Goal: Task Accomplishment & Management: Use online tool/utility

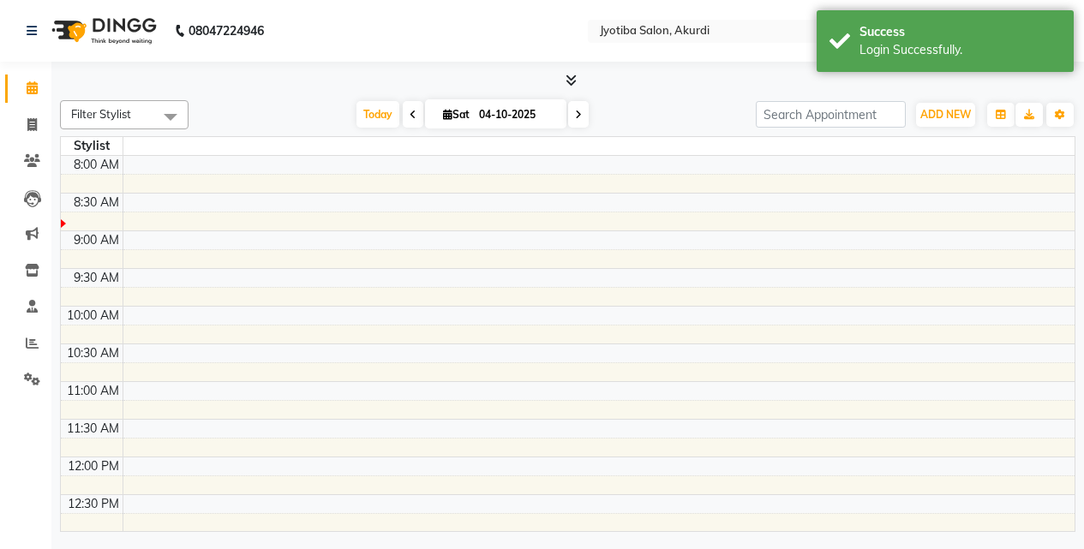
select select "en"
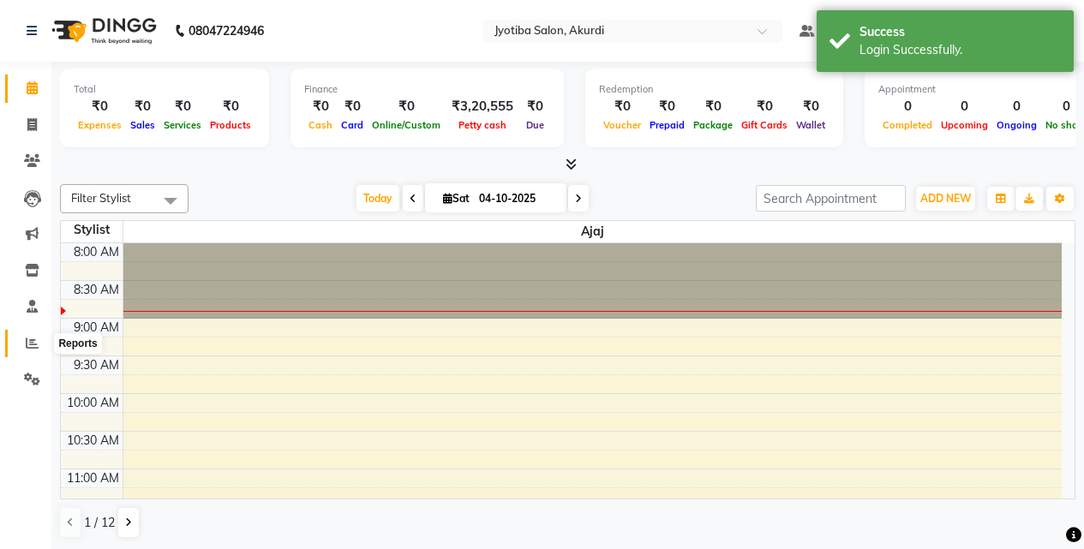
click at [24, 346] on span at bounding box center [32, 344] width 30 height 20
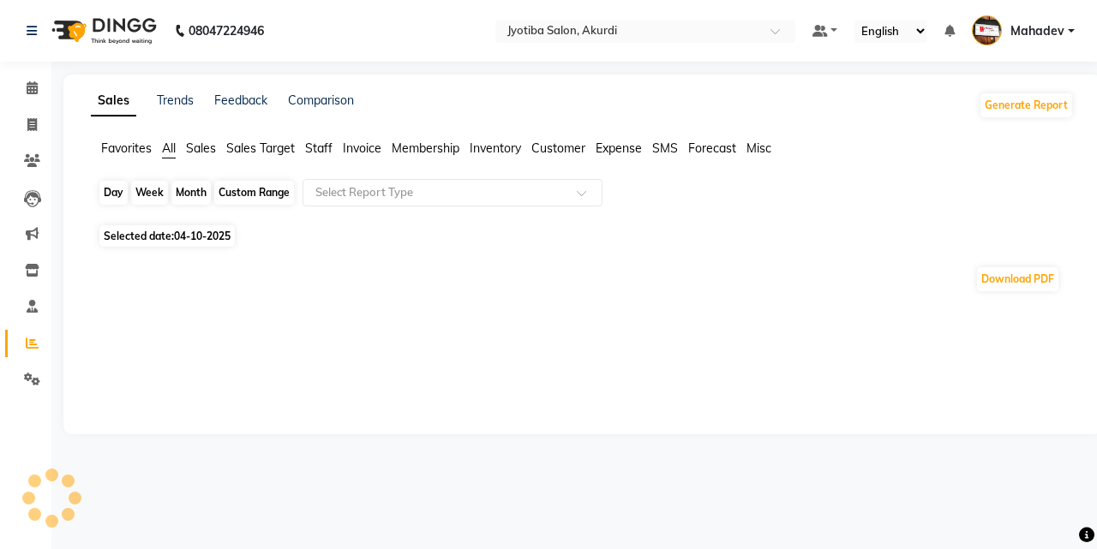
click at [112, 194] on div "Day" at bounding box center [113, 193] width 28 height 24
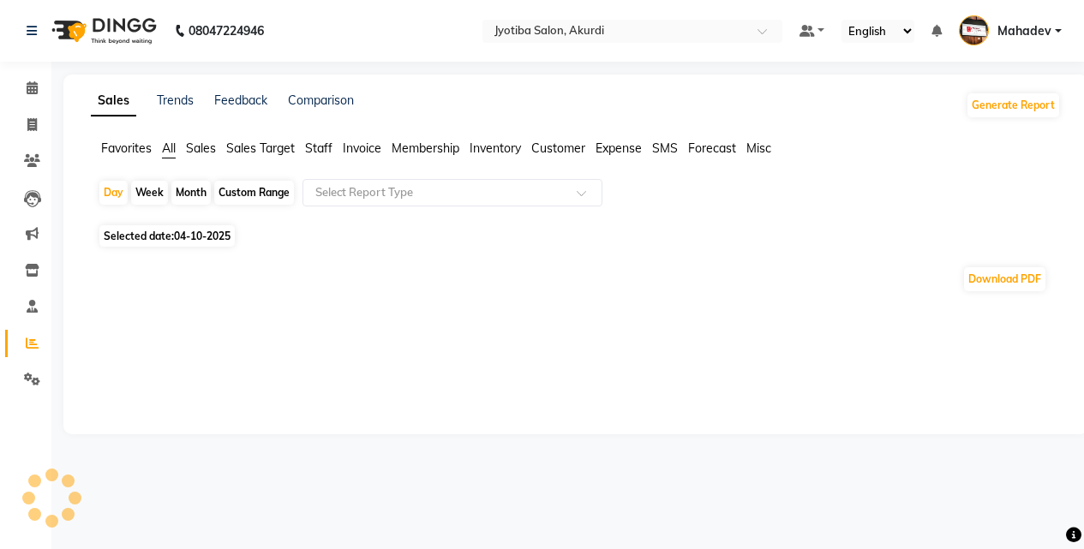
select select "10"
select select "2025"
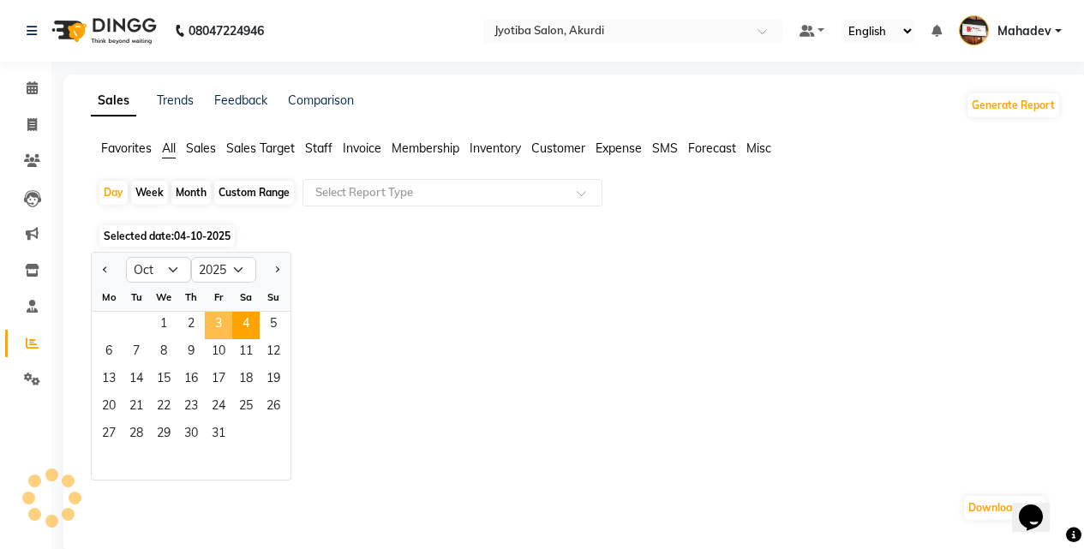
click at [219, 327] on span "3" at bounding box center [218, 325] width 27 height 27
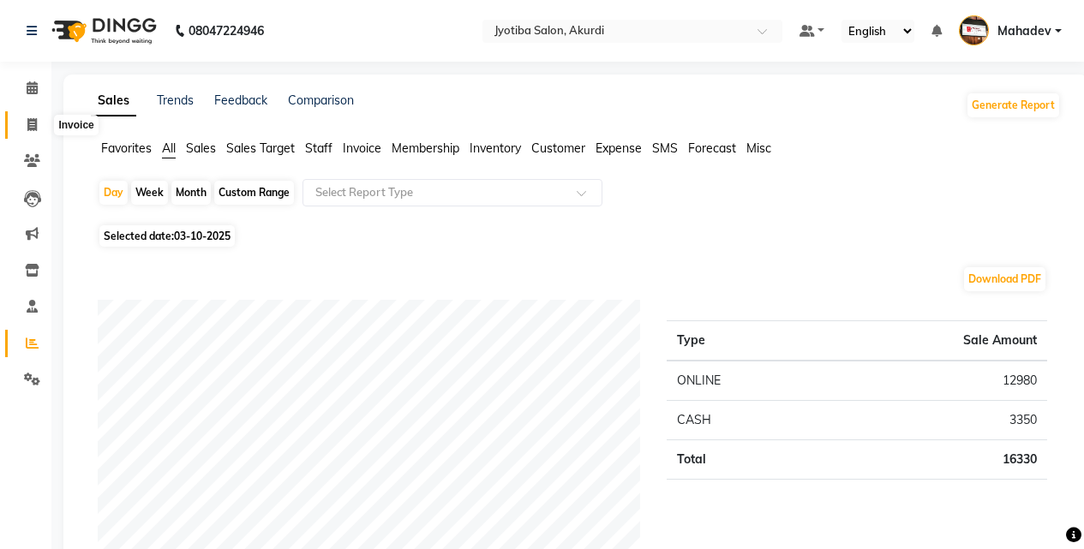
click at [33, 132] on span at bounding box center [32, 126] width 30 height 20
select select "service"
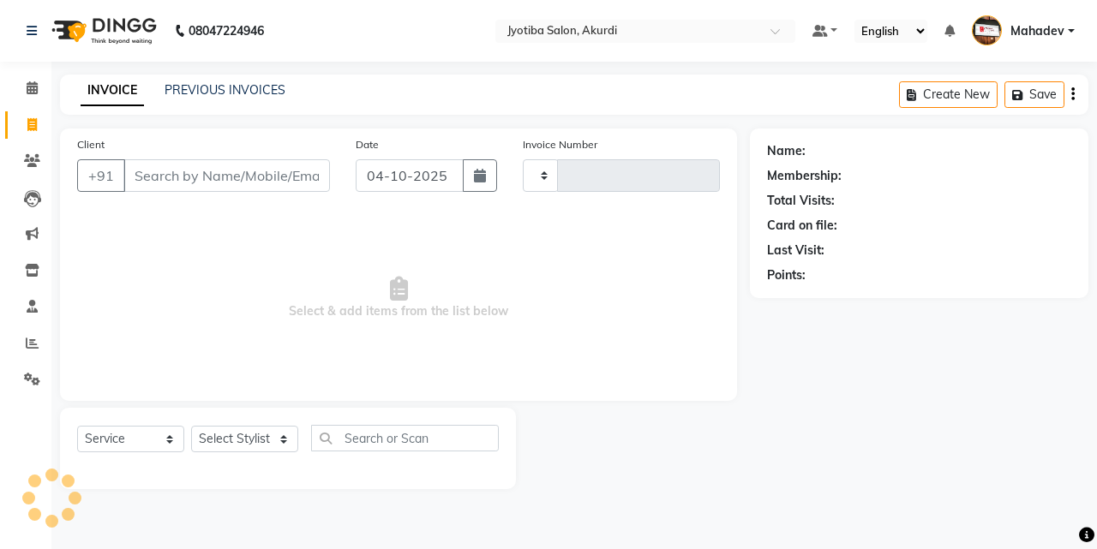
type input "6598"
select select "557"
click at [32, 93] on icon at bounding box center [32, 87] width 11 height 13
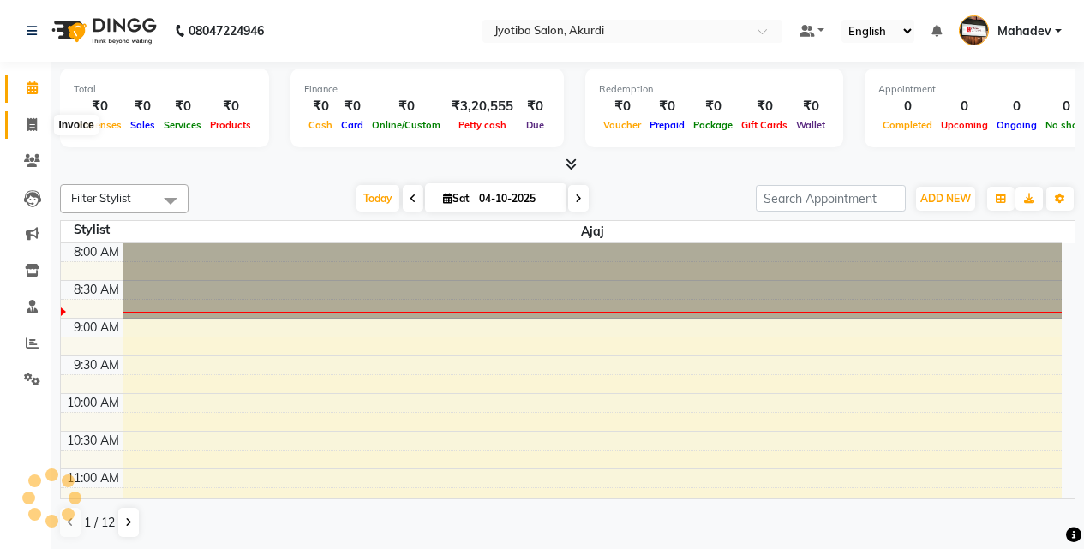
click at [37, 118] on icon at bounding box center [31, 124] width 9 height 13
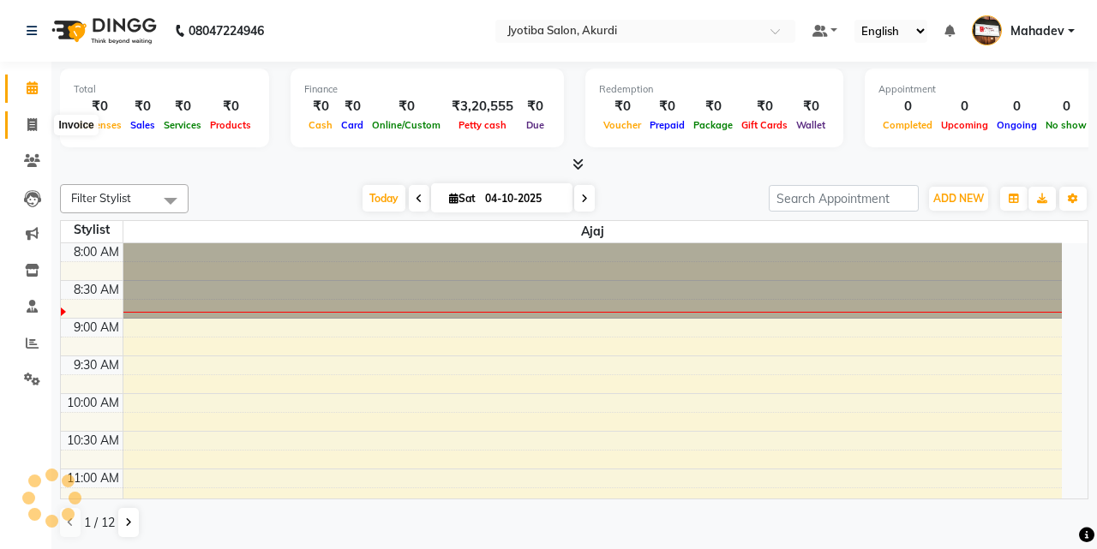
select select "service"
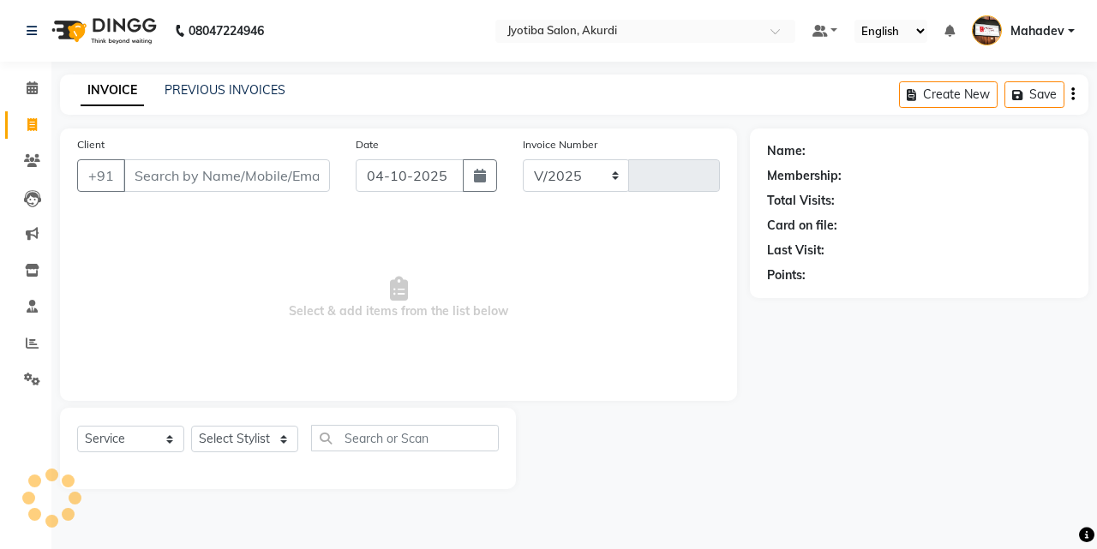
select select "557"
type input "6598"
click at [195, 180] on input "Client" at bounding box center [226, 175] width 207 height 33
